Goal: Task Accomplishment & Management: Complete application form

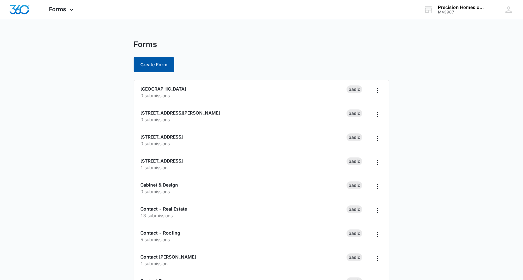
click at [161, 66] on button "Create Form" at bounding box center [154, 64] width 41 height 15
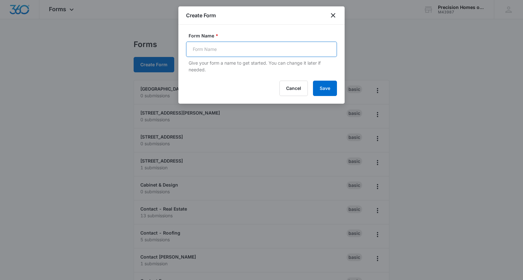
click at [235, 53] on input "Form Name *" at bounding box center [261, 49] width 151 height 15
type input "Home of the Week"
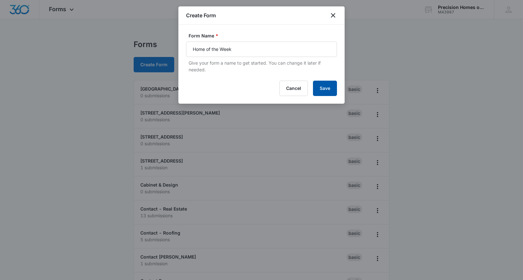
click at [325, 87] on button "Save" at bounding box center [325, 88] width 24 height 15
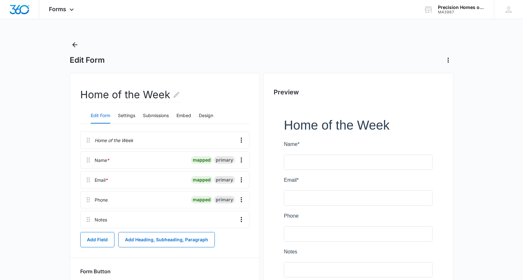
click at [104, 136] on div "Home of the Week" at bounding box center [164, 139] width 169 height 17
click at [129, 140] on p "Home of the Week" at bounding box center [114, 140] width 39 height 7
click at [126, 141] on p "Home of the Week" at bounding box center [114, 140] width 39 height 7
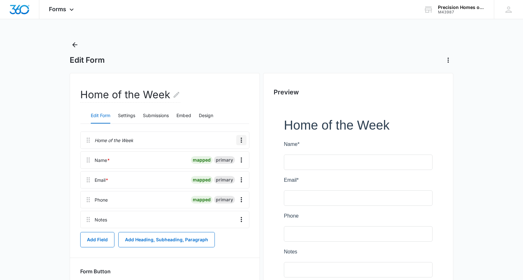
click at [243, 137] on icon "Overflow Menu" at bounding box center [242, 140] width 8 height 8
click at [226, 166] on div "Delete" at bounding box center [223, 167] width 13 height 4
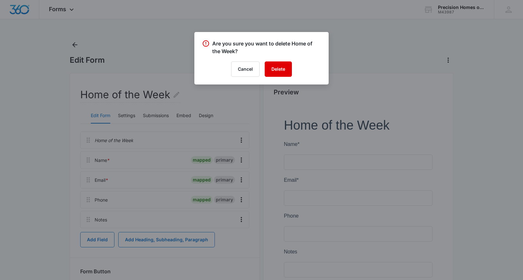
click at [279, 69] on button "Delete" at bounding box center [278, 68] width 27 height 15
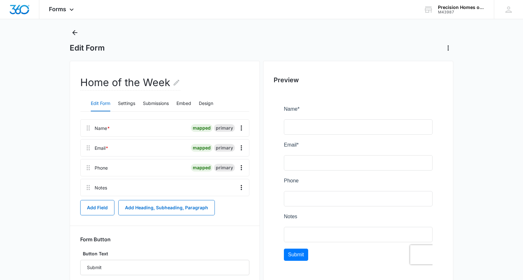
scroll to position [54, 0]
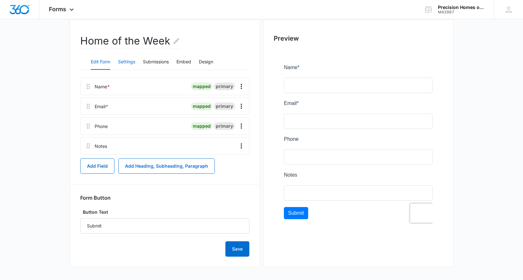
click at [128, 60] on button "Settings" at bounding box center [126, 61] width 17 height 15
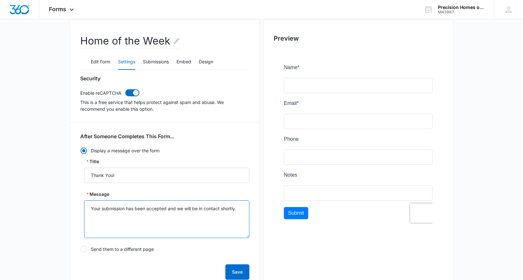
drag, startPoint x: 238, startPoint y: 209, endPoint x: 87, endPoint y: 207, distance: 151.2
click at [87, 207] on textarea "Your submission has been accepted and we will be in contact shortly." at bounding box center [166, 219] width 165 height 38
drag, startPoint x: 193, startPoint y: 208, endPoint x: 139, endPoint y: 209, distance: 54.4
click at [139, 209] on textarea "One of our agents will be in contact with you" at bounding box center [166, 219] width 165 height 38
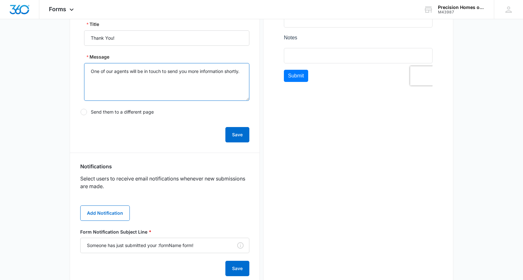
scroll to position [234, 0]
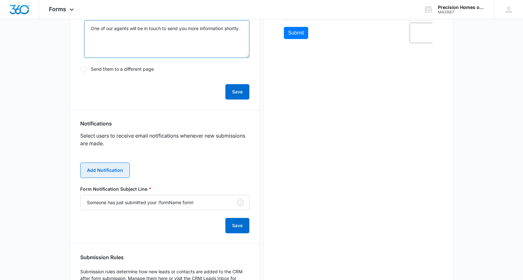
type textarea "One of our agents will be in touch to send you more information shortly."
click at [96, 174] on button "Add Notification" at bounding box center [105, 169] width 50 height 15
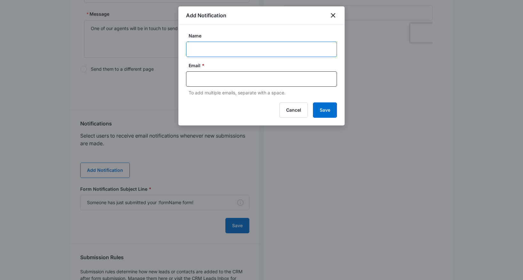
click at [206, 45] on input "Name" at bounding box center [261, 49] width 151 height 15
click at [219, 47] on input "Marketing" at bounding box center [261, 49] width 151 height 15
type input "[PERSON_NAME]"
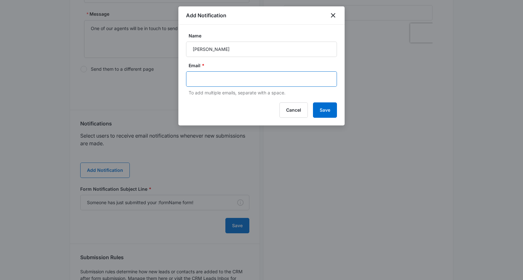
click at [205, 75] on input "text" at bounding box center [262, 79] width 139 height 10
type input "[PERSON_NAME][EMAIL_ADDRESS][DOMAIN_NAME]"
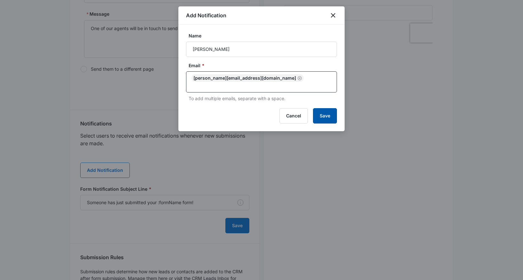
click at [335, 108] on button "Save" at bounding box center [325, 115] width 24 height 15
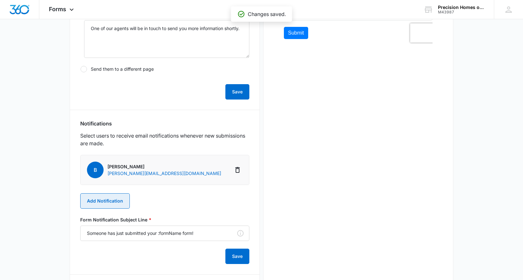
click at [100, 206] on button "Add Notification" at bounding box center [105, 200] width 50 height 15
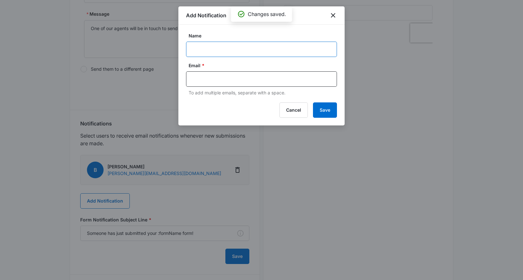
click at [227, 48] on input "Name" at bounding box center [261, 49] width 151 height 15
type input "[PERSON_NAME]"
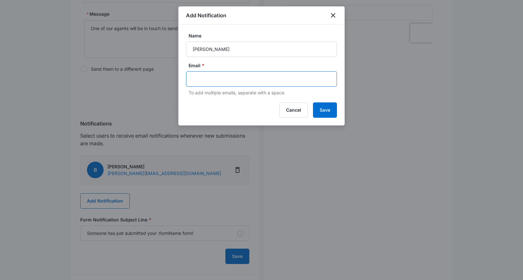
click at [213, 80] on input "text" at bounding box center [262, 79] width 139 height 10
type input "[PERSON_NAME][EMAIL_ADDRESS][DOMAIN_NAME]"
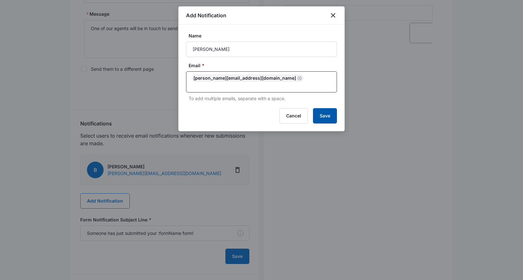
click at [330, 111] on button "Save" at bounding box center [325, 115] width 24 height 15
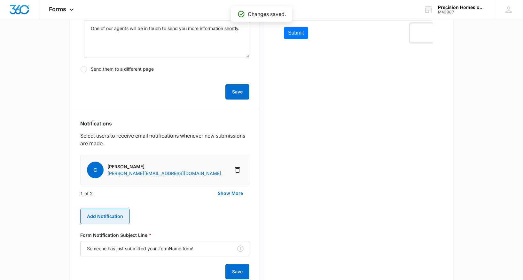
click at [113, 215] on button "Add Notification" at bounding box center [105, 215] width 50 height 15
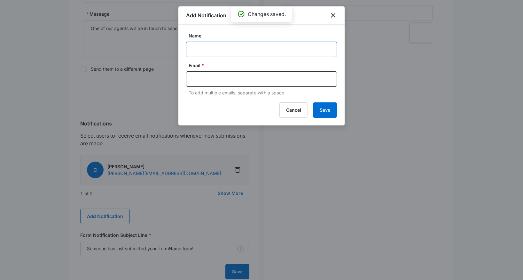
click at [210, 45] on input "Name" at bounding box center [261, 49] width 151 height 15
type input "[PERSON_NAME]"
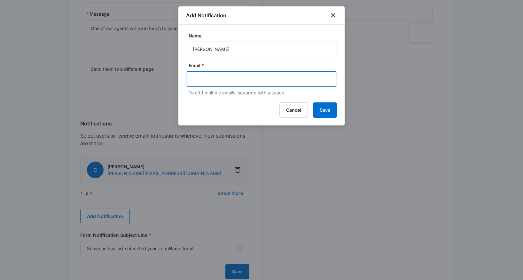
click at [205, 82] on input "text" at bounding box center [262, 79] width 139 height 10
type input "[PERSON_NAME][EMAIL_ADDRESS][DOMAIN_NAME]"
click at [331, 111] on button "Save" at bounding box center [325, 109] width 24 height 15
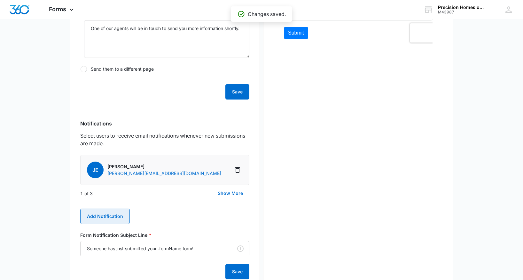
click at [107, 222] on button "Add Notification" at bounding box center [105, 215] width 50 height 15
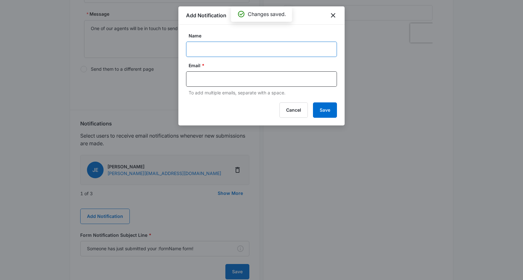
click at [224, 45] on input "Name" at bounding box center [261, 49] width 151 height 15
type input "Marketing"
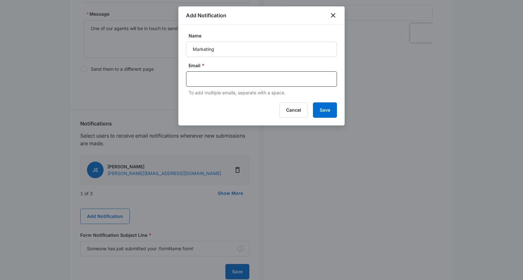
click at [213, 87] on div "Email * To add multiple emails, separate with a space." at bounding box center [261, 79] width 151 height 34
click at [212, 80] on input "text" at bounding box center [262, 79] width 139 height 10
type input "[EMAIL_ADDRESS][DOMAIN_NAME]"
click at [330, 108] on button "Save" at bounding box center [325, 109] width 24 height 15
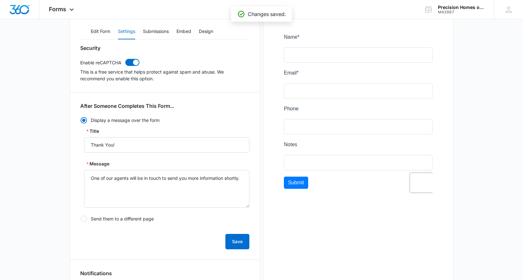
scroll to position [334, 0]
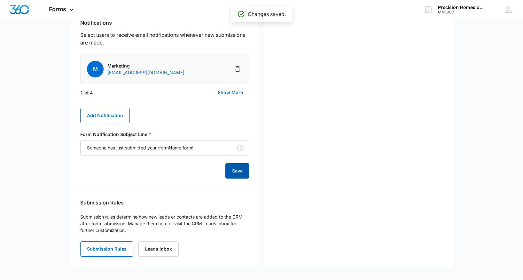
click at [233, 175] on button "Save" at bounding box center [237, 170] width 24 height 15
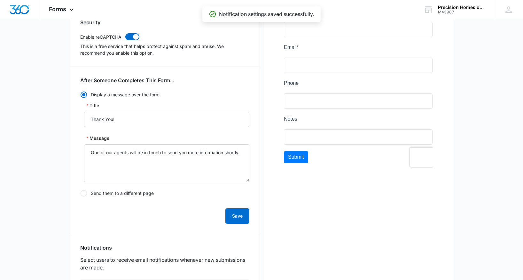
scroll to position [0, 0]
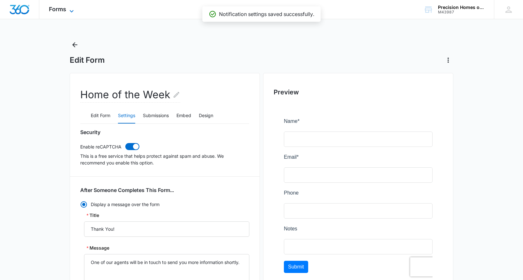
click at [70, 7] on icon at bounding box center [72, 11] width 8 height 8
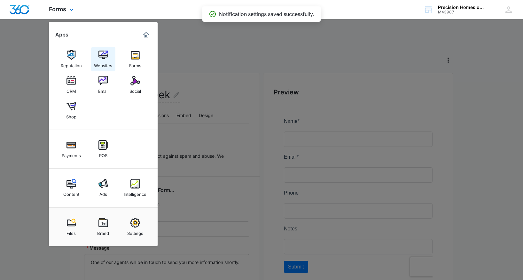
click at [100, 59] on img at bounding box center [103, 55] width 10 height 10
